Goal: Learn about a topic

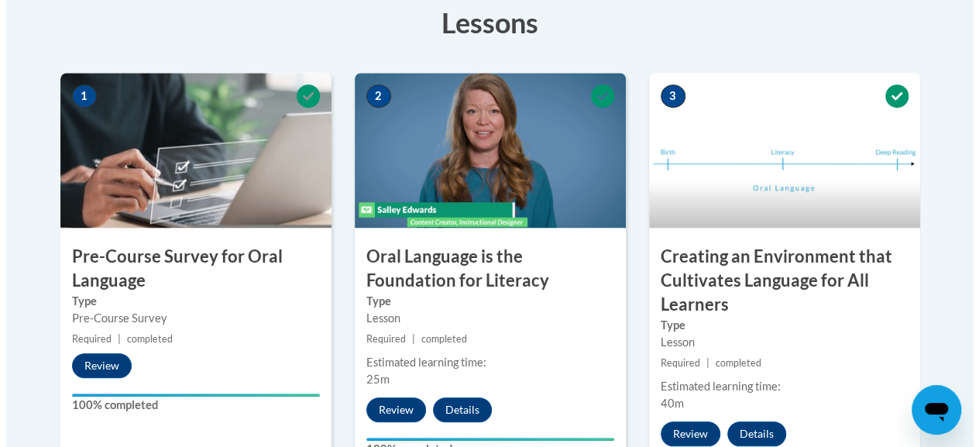
scroll to position [874, 0]
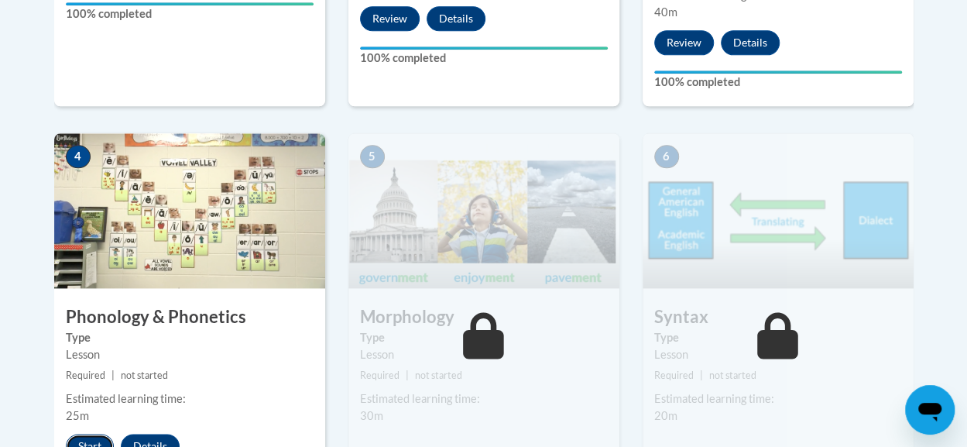
click at [88, 441] on button "Start" at bounding box center [90, 446] width 48 height 25
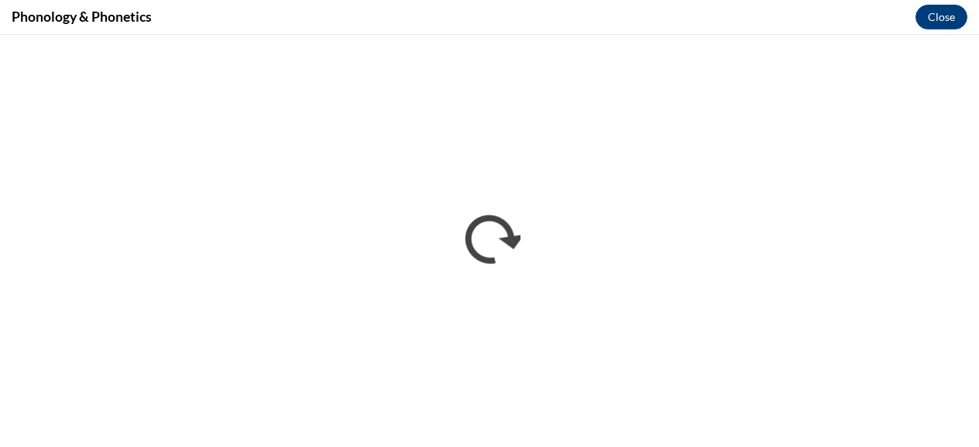
scroll to position [0, 0]
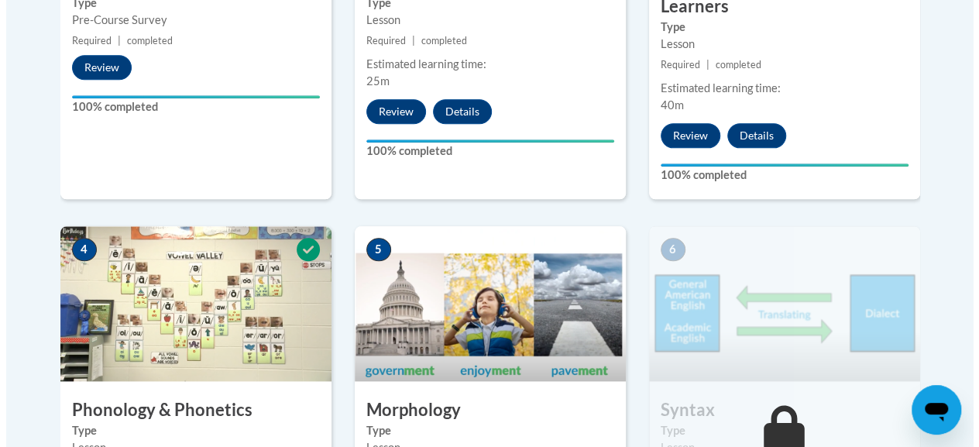
scroll to position [1172, 0]
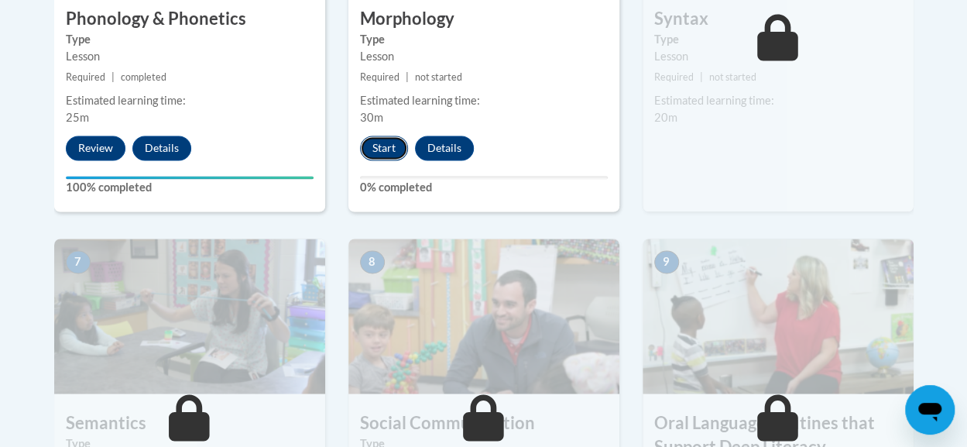
click at [386, 148] on button "Start" at bounding box center [384, 148] width 48 height 25
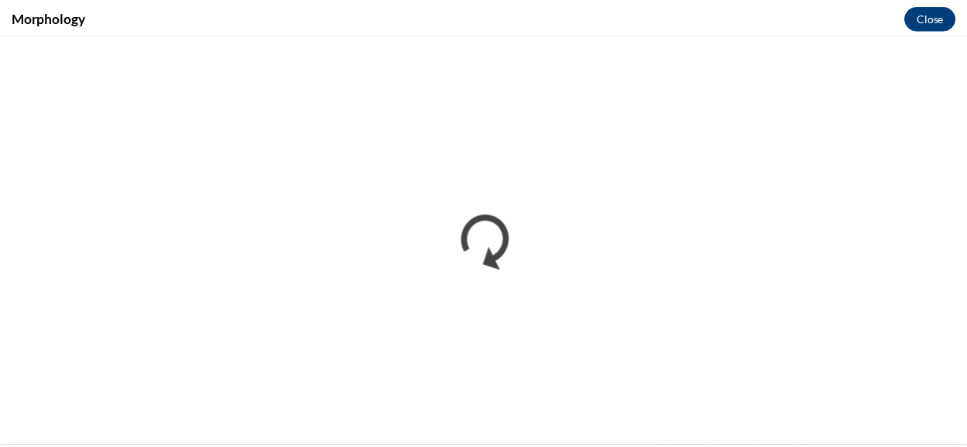
scroll to position [0, 0]
click at [940, 16] on button "Close" at bounding box center [941, 17] width 52 height 25
